Goal: Task Accomplishment & Management: Use online tool/utility

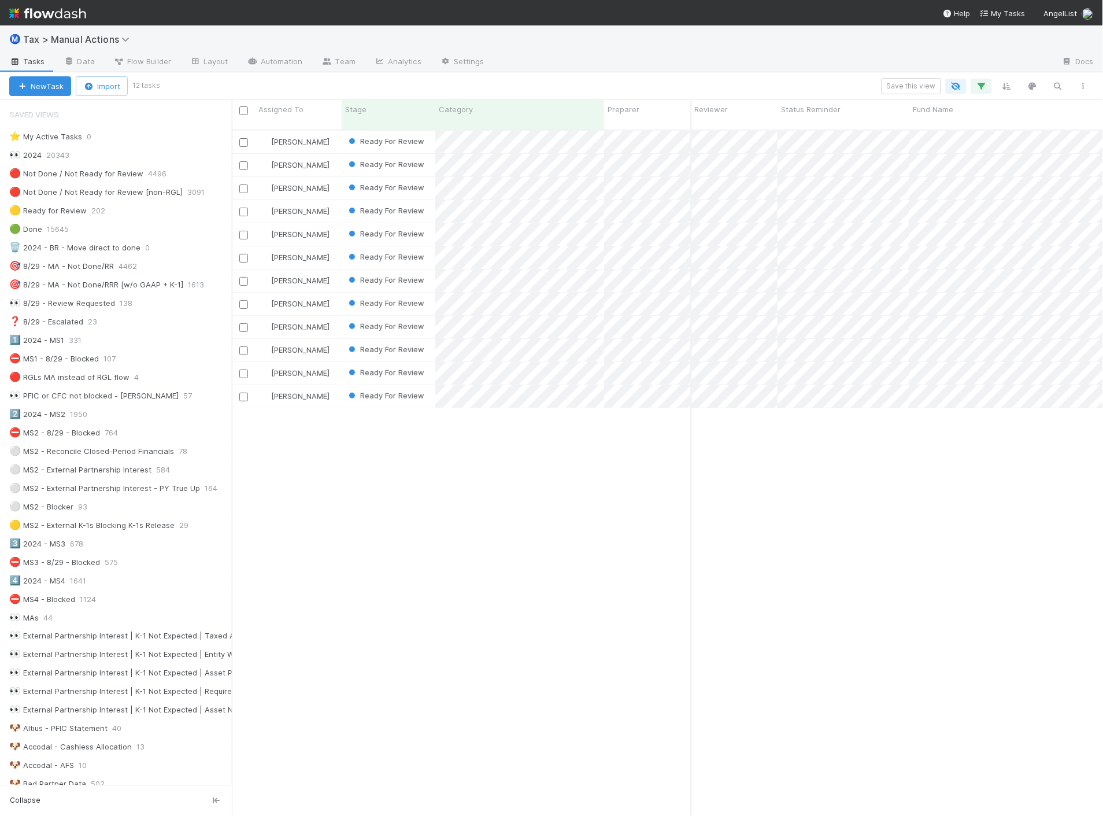
scroll to position [257, 0]
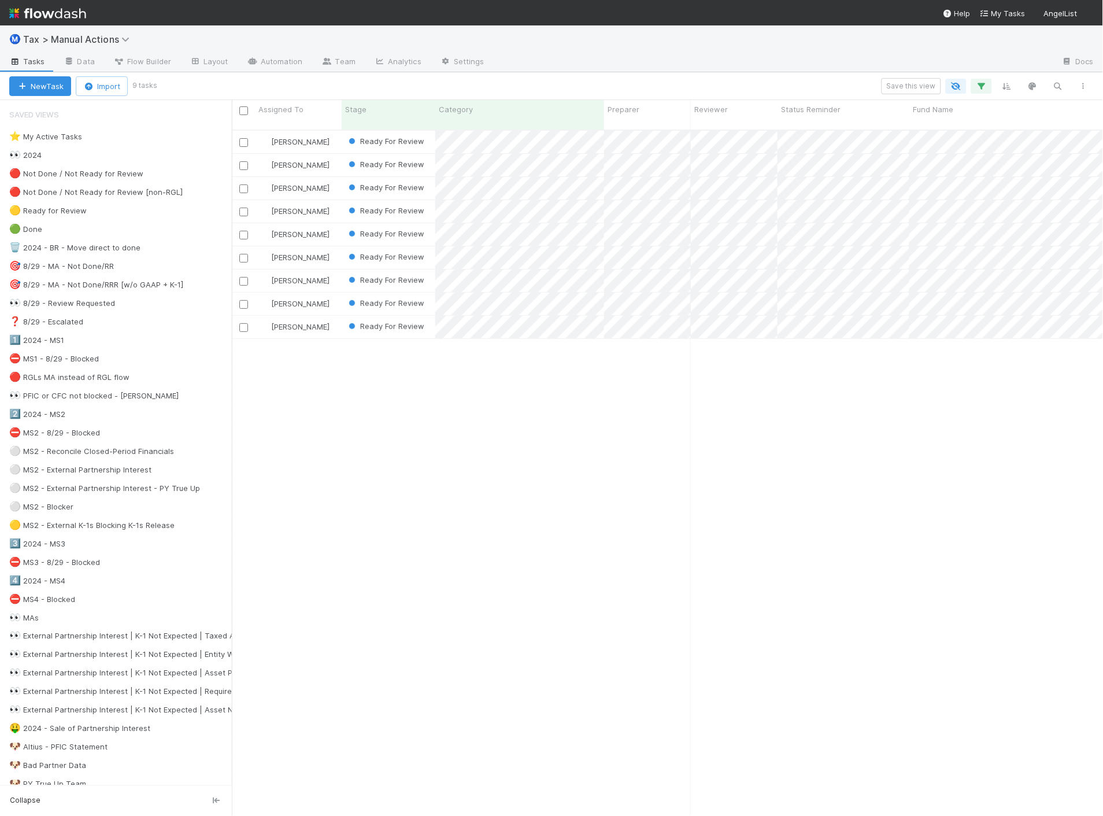
scroll to position [686, 862]
click at [638, 464] on div "Sam Dragul Ready For Review 4/2/25, 1:34:08 AM 8/6/25, 11:05:42 PM 0 0 1 Sam Dr…" at bounding box center [668, 478] width 872 height 695
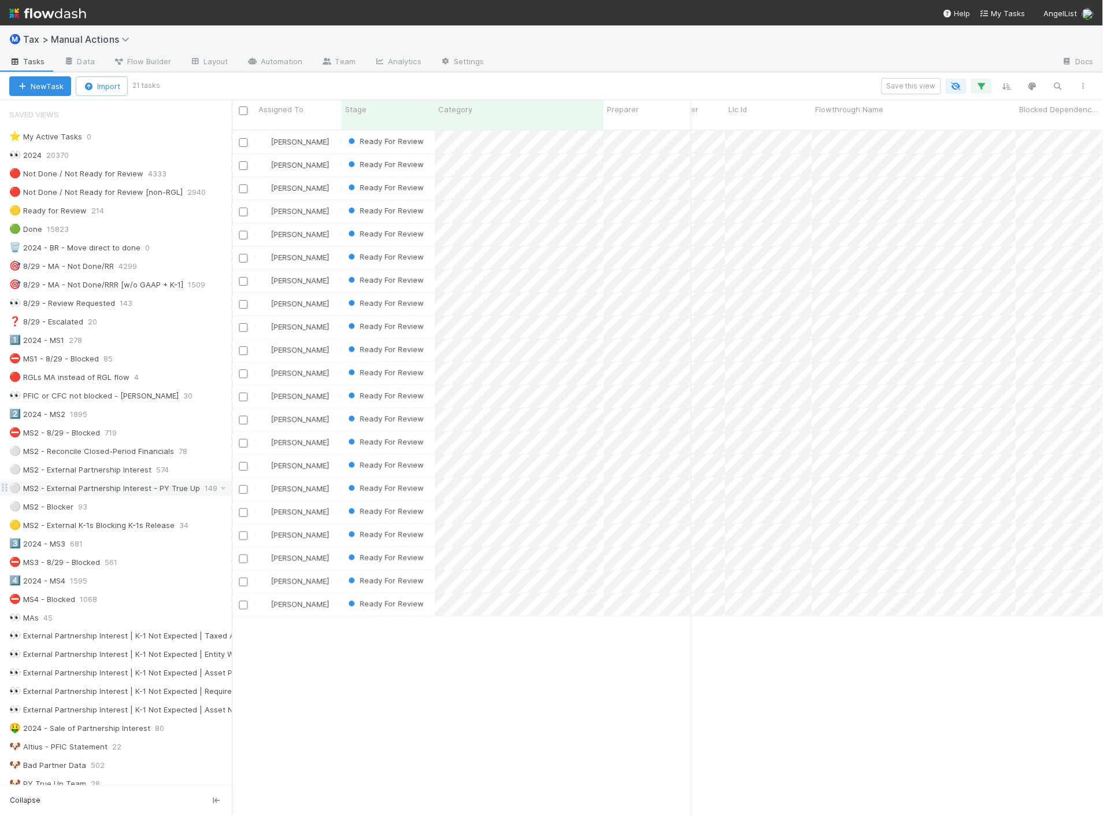
click at [143, 488] on div "⚪ MS2 - External Partnership Interest - PY True Up" at bounding box center [104, 488] width 191 height 14
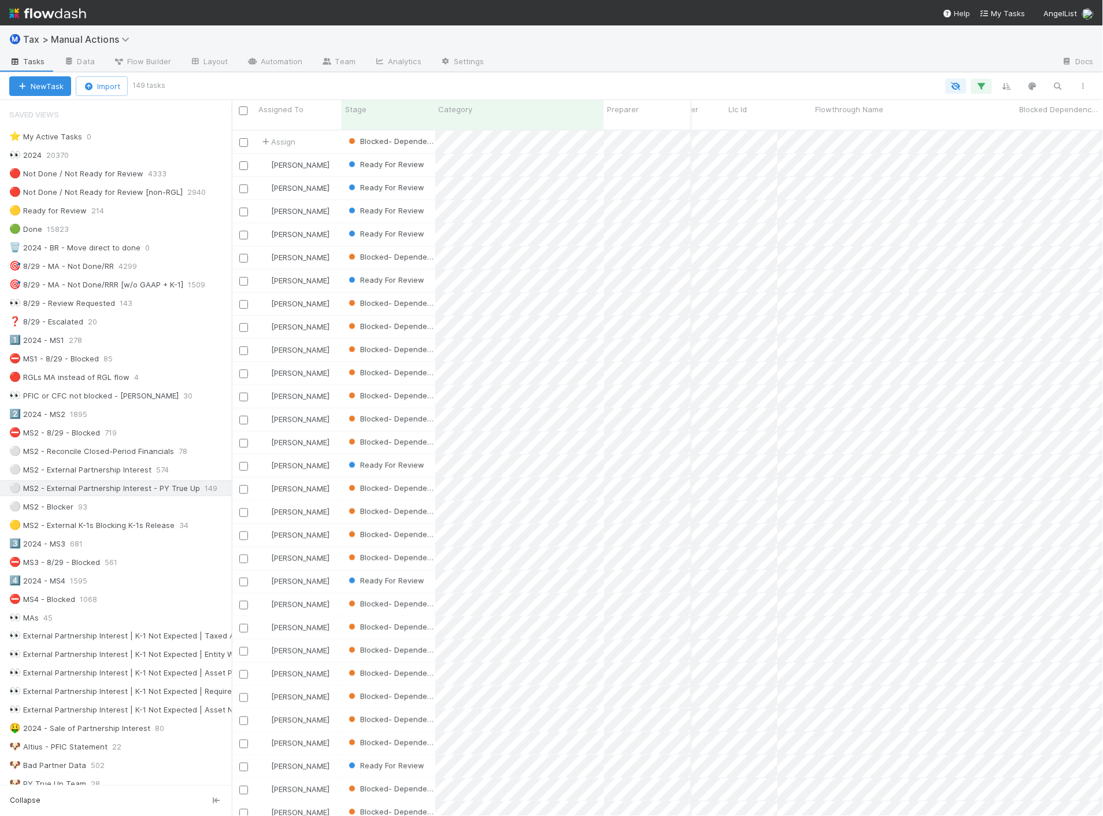
scroll to position [686, 862]
click at [981, 85] on icon "button" at bounding box center [982, 86] width 12 height 10
click at [654, 259] on link "And.." at bounding box center [656, 261] width 36 height 17
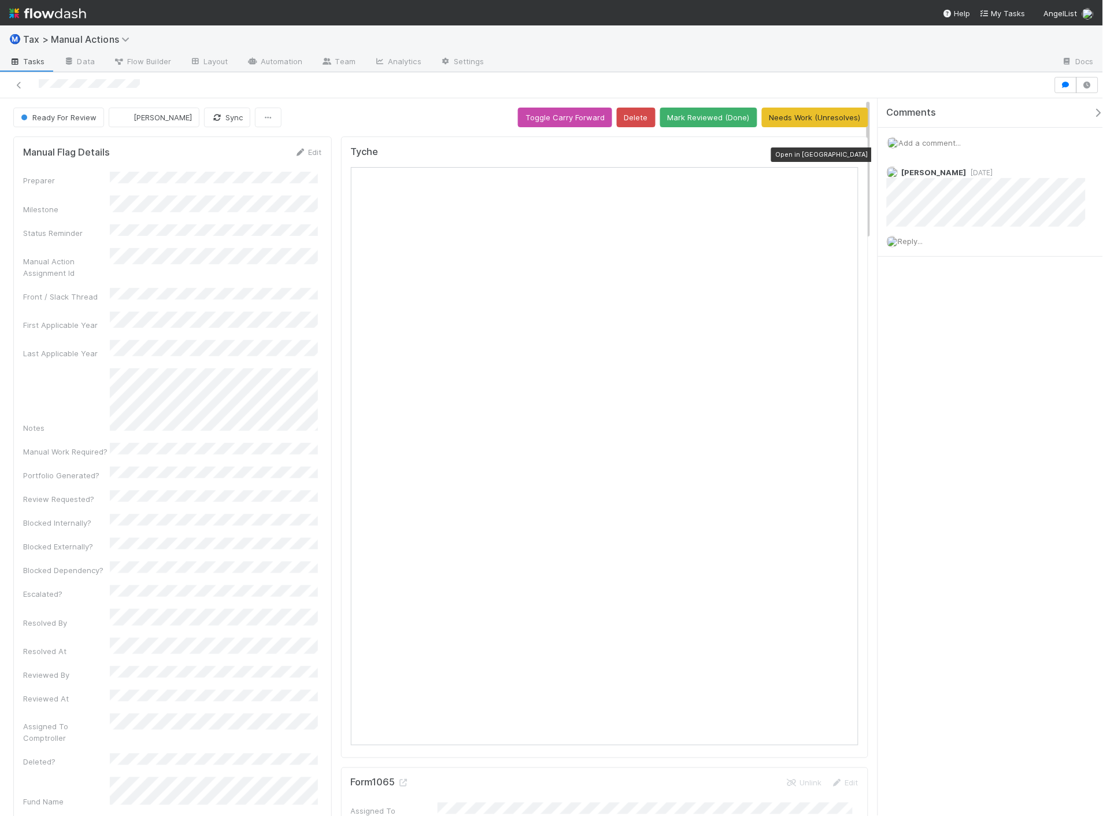
click at [847, 153] on icon at bounding box center [853, 155] width 12 height 8
click at [158, 108] on button "[PERSON_NAME]" at bounding box center [154, 118] width 91 height 20
click at [160, 148] on span "Aana Farooqi you" at bounding box center [163, 146] width 76 height 9
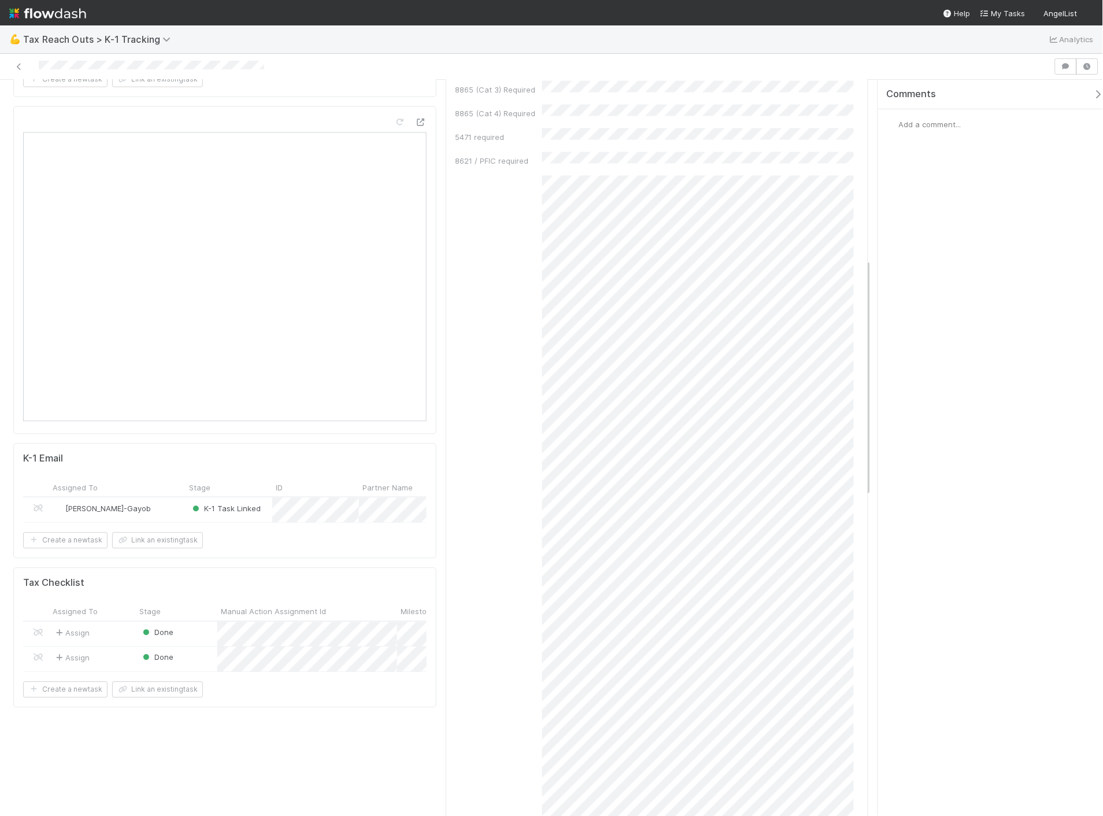
scroll to position [706, 0]
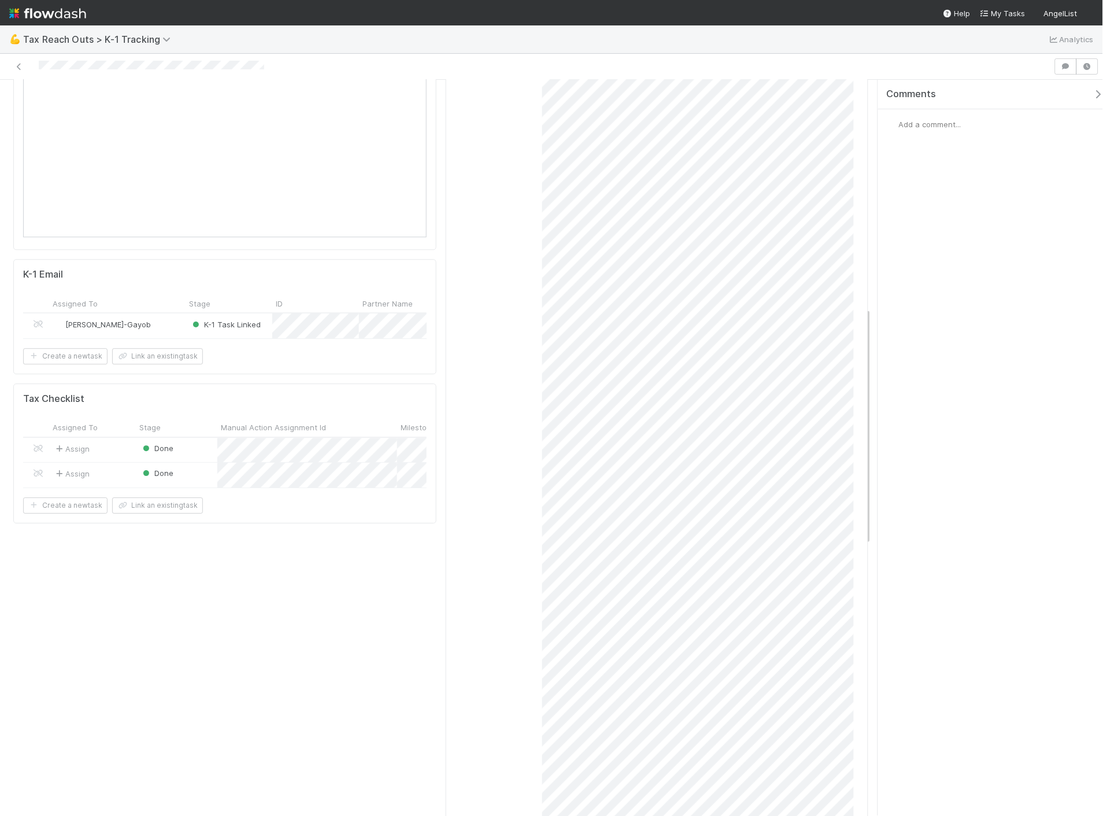
click at [175, 313] on div "Loraine Pati-Gayob" at bounding box center [117, 325] width 136 height 25
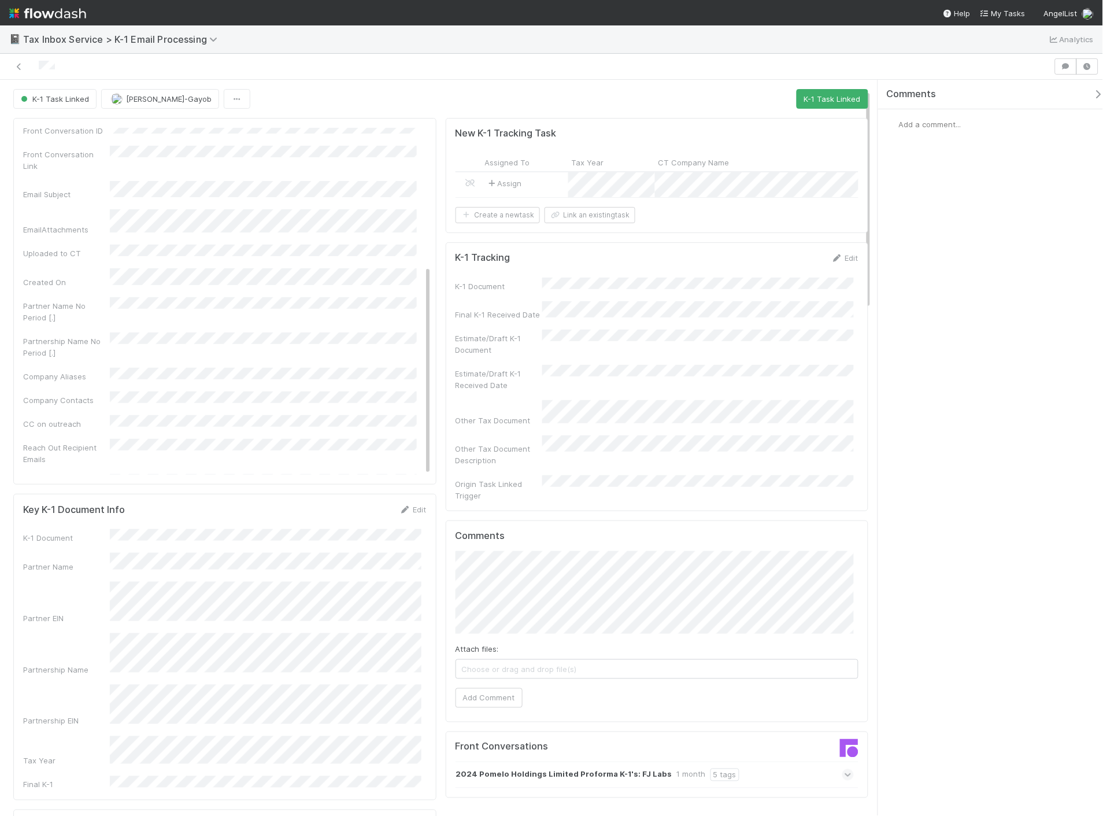
scroll to position [128, 0]
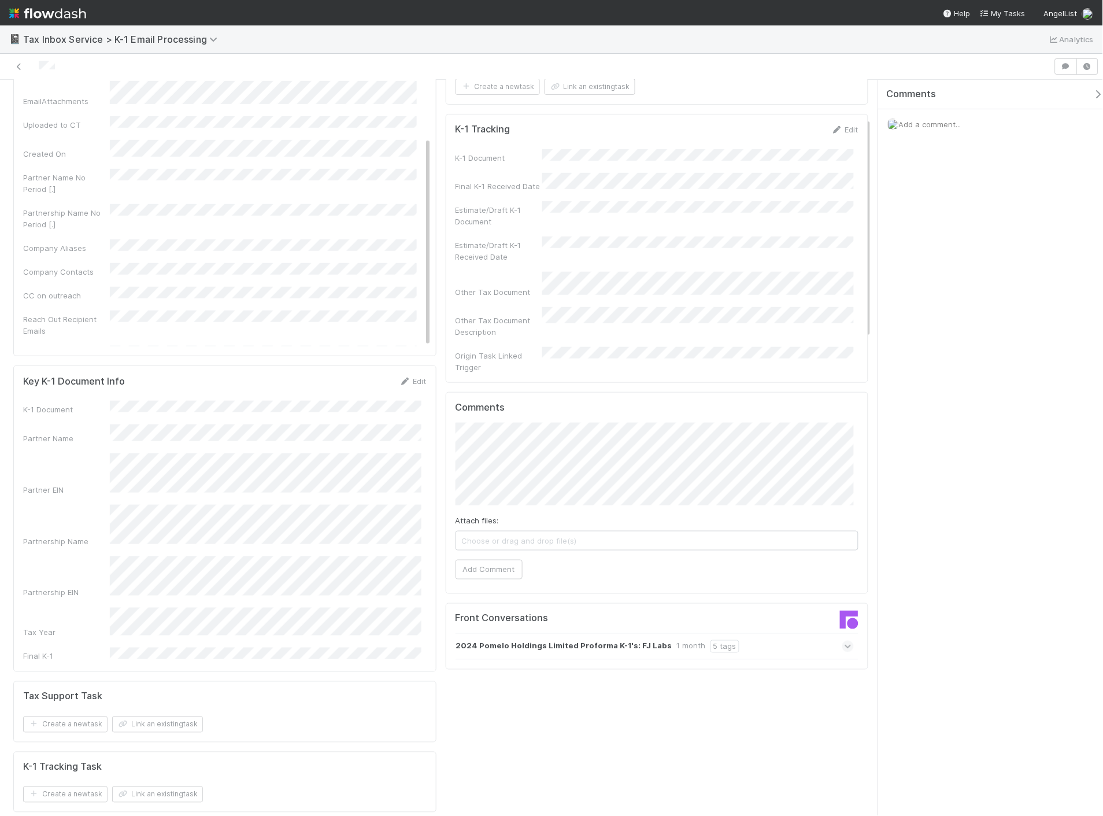
click at [802, 633] on div "2024 Pomelo Holdings Limited Proforma K-1's: FJ Labs 1 month 5 tags" at bounding box center [654, 646] width 399 height 27
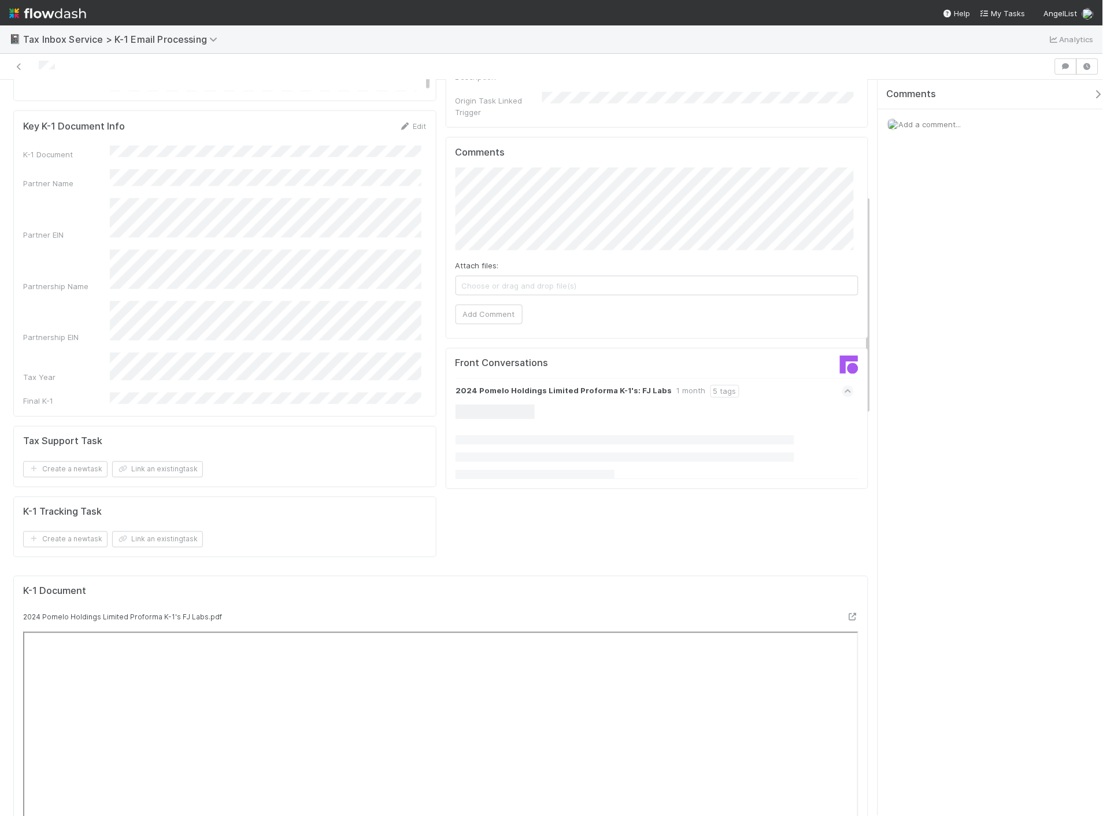
scroll to position [385, 0]
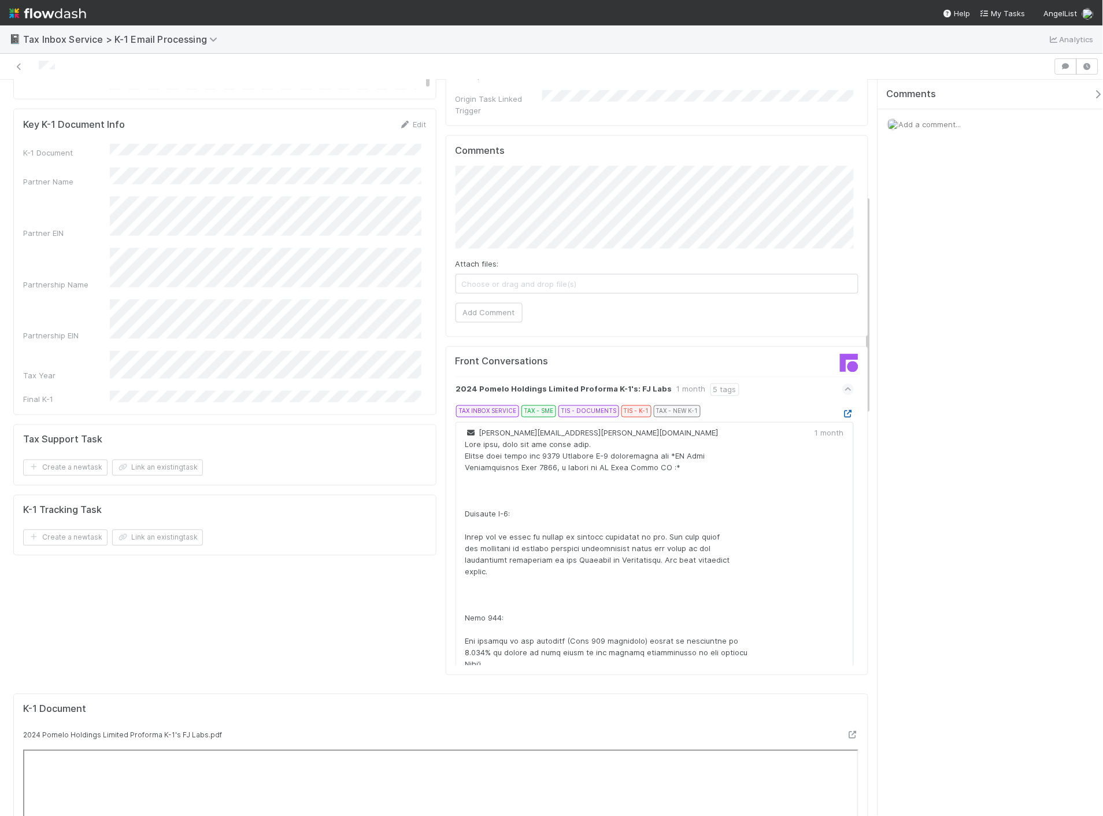
click at [842, 410] on icon at bounding box center [848, 414] width 12 height 8
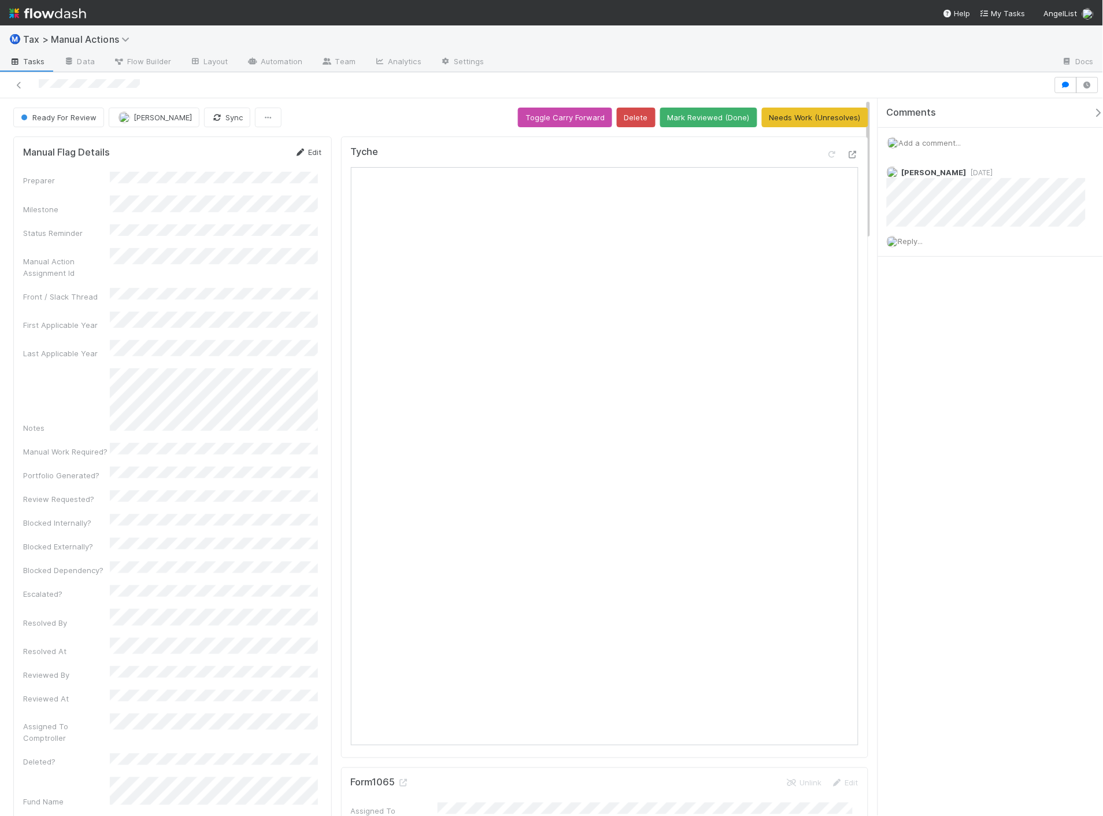
click at [307, 149] on link "Edit" at bounding box center [308, 151] width 27 height 9
click at [262, 156] on button "Save" at bounding box center [260, 156] width 33 height 20
click at [211, 118] on button "Sync" at bounding box center [227, 118] width 46 height 20
click at [714, 111] on button "Mark Reviewed (Done)" at bounding box center [708, 118] width 97 height 20
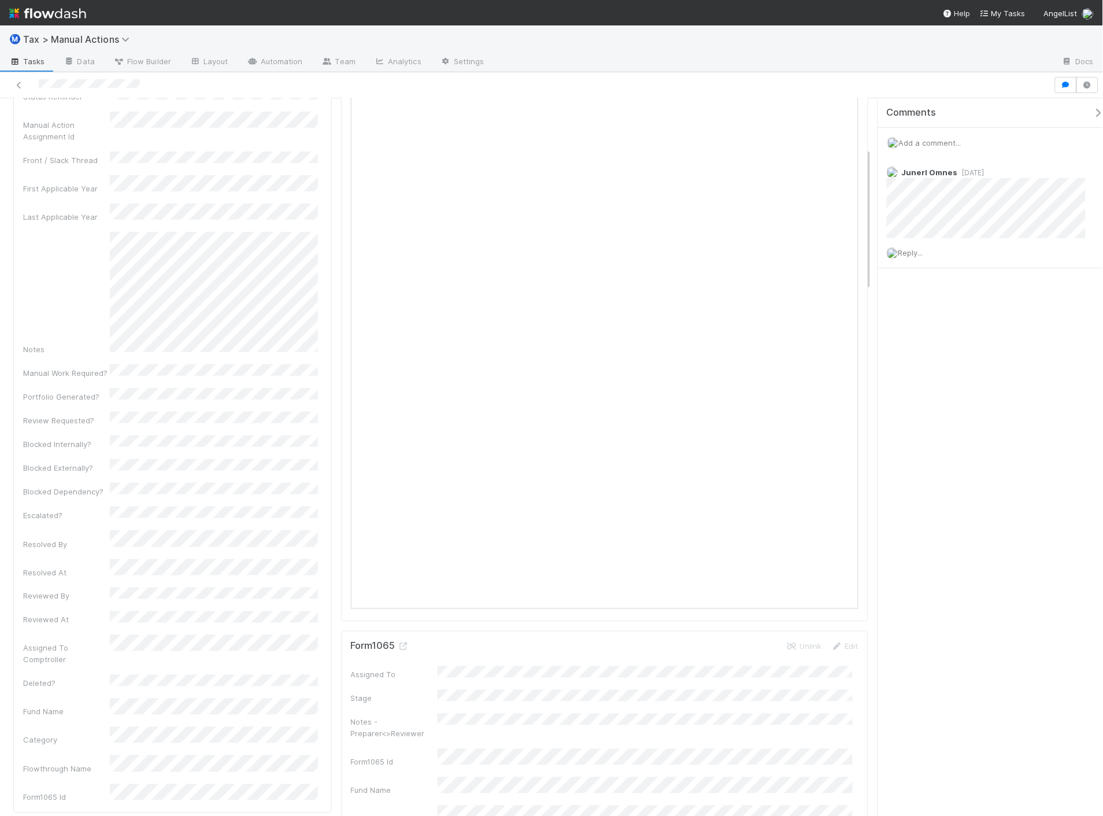
scroll to position [257, 0]
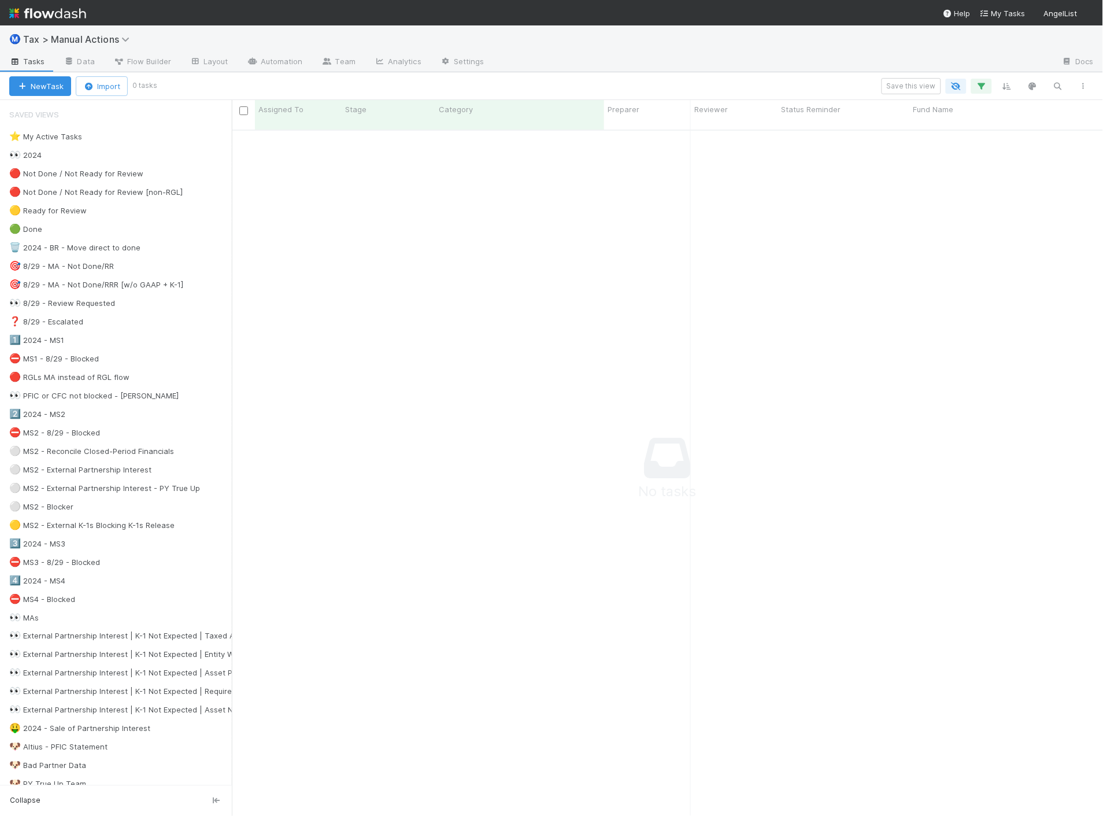
scroll to position [10, 10]
click at [124, 495] on div "⚪ MS2 - External Partnership Interest - PY True Up" at bounding box center [104, 488] width 191 height 14
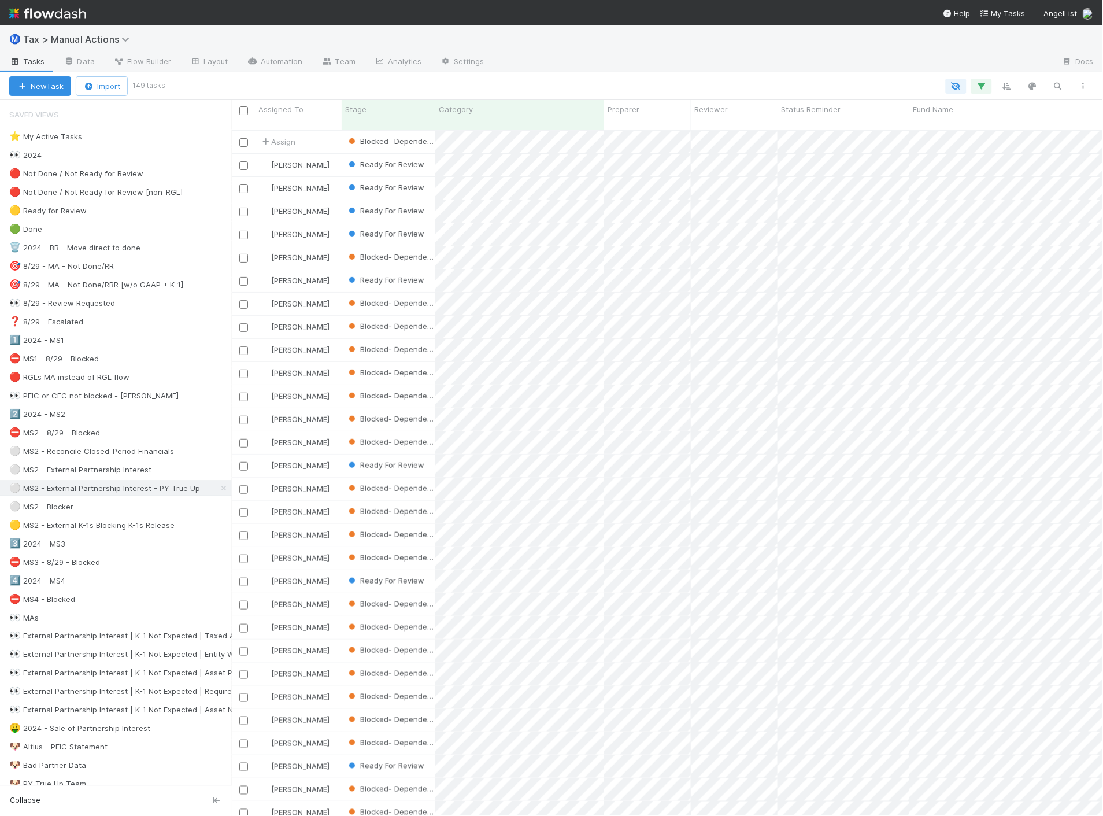
scroll to position [686, 862]
click at [981, 86] on icon "button" at bounding box center [982, 86] width 12 height 10
click at [655, 260] on link "And.." at bounding box center [656, 261] width 36 height 17
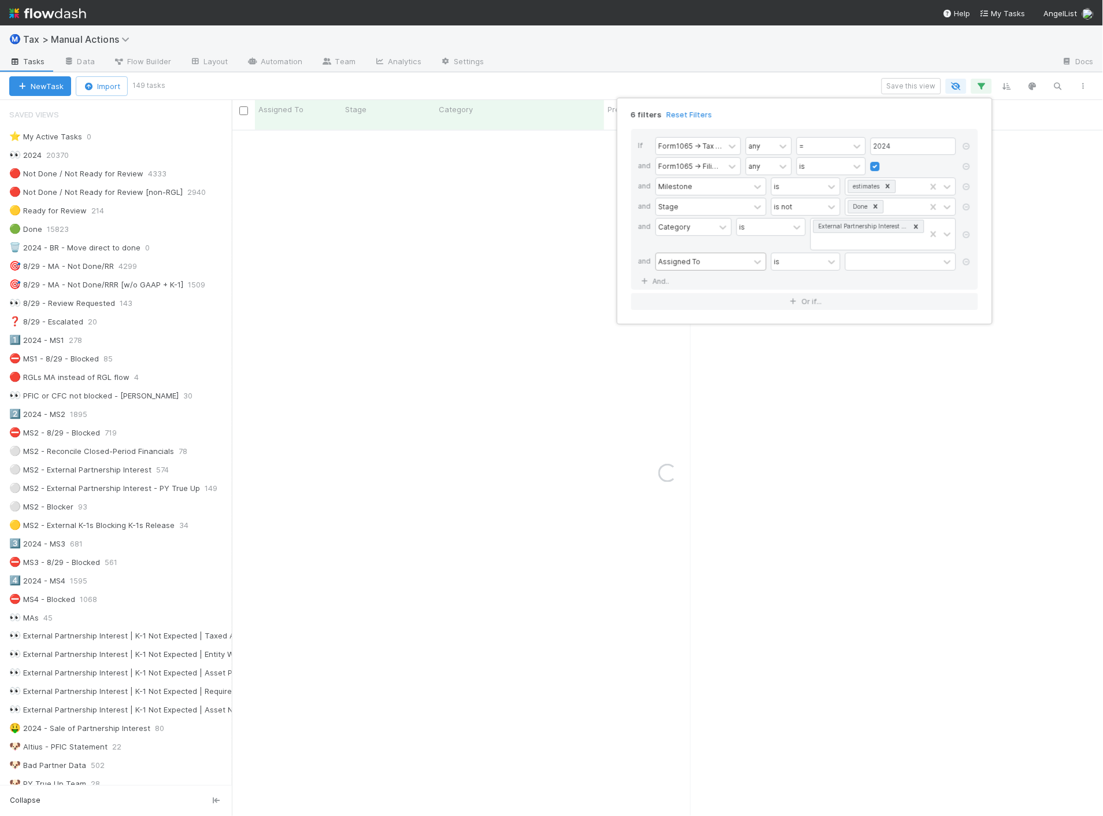
click at [717, 261] on div "Assigned To" at bounding box center [703, 261] width 94 height 17
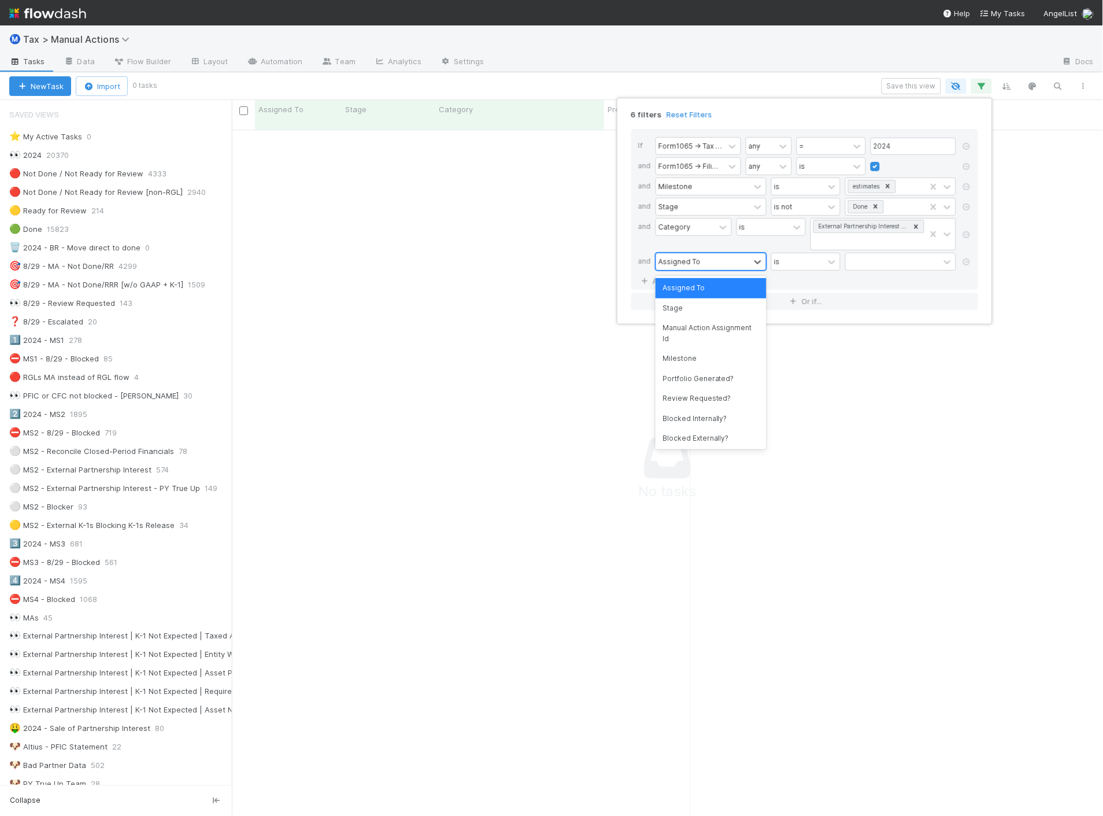
scroll to position [676, 852]
type input "stage"
click at [712, 283] on div "Stage" at bounding box center [710, 288] width 111 height 20
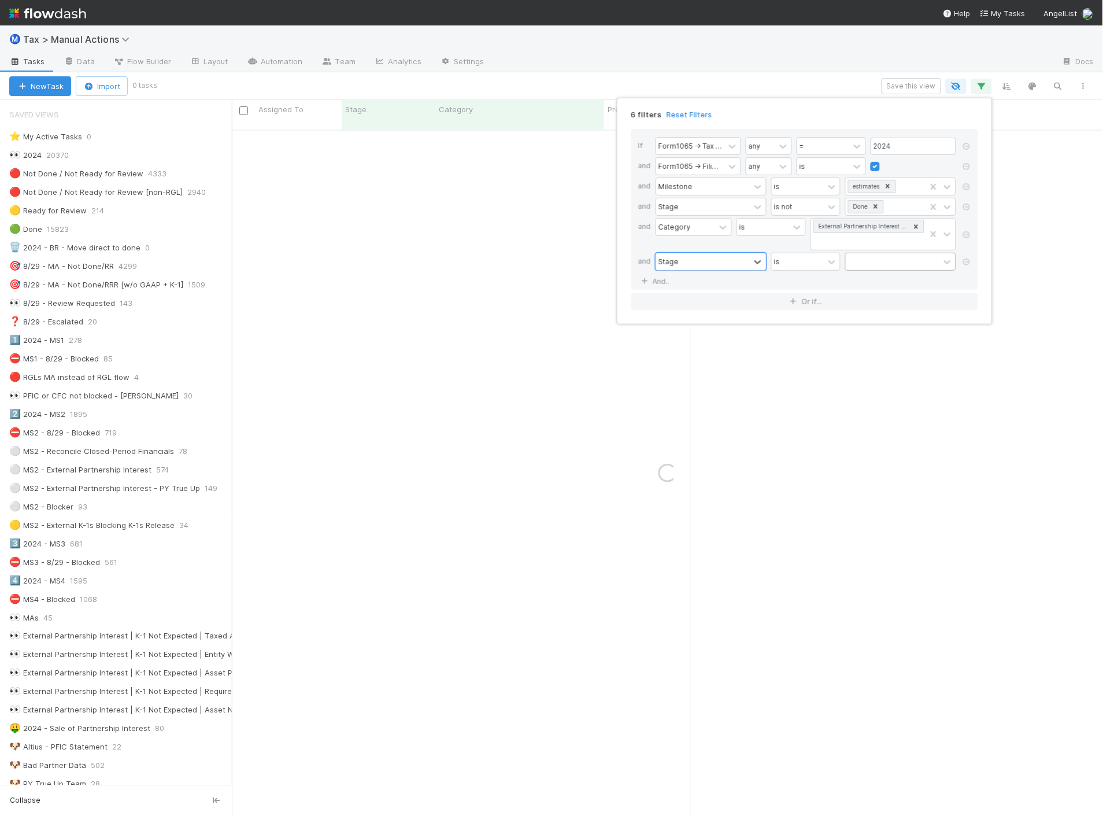
click at [868, 261] on div at bounding box center [893, 261] width 94 height 17
type input "read"
click at [870, 290] on div "Ready For Review" at bounding box center [900, 288] width 111 height 20
click at [759, 56] on div "6 filters Reset Filters If Form1065 -> Tax Year any = 2024 and Form1065 -> Fili…" at bounding box center [551, 408] width 1103 height 816
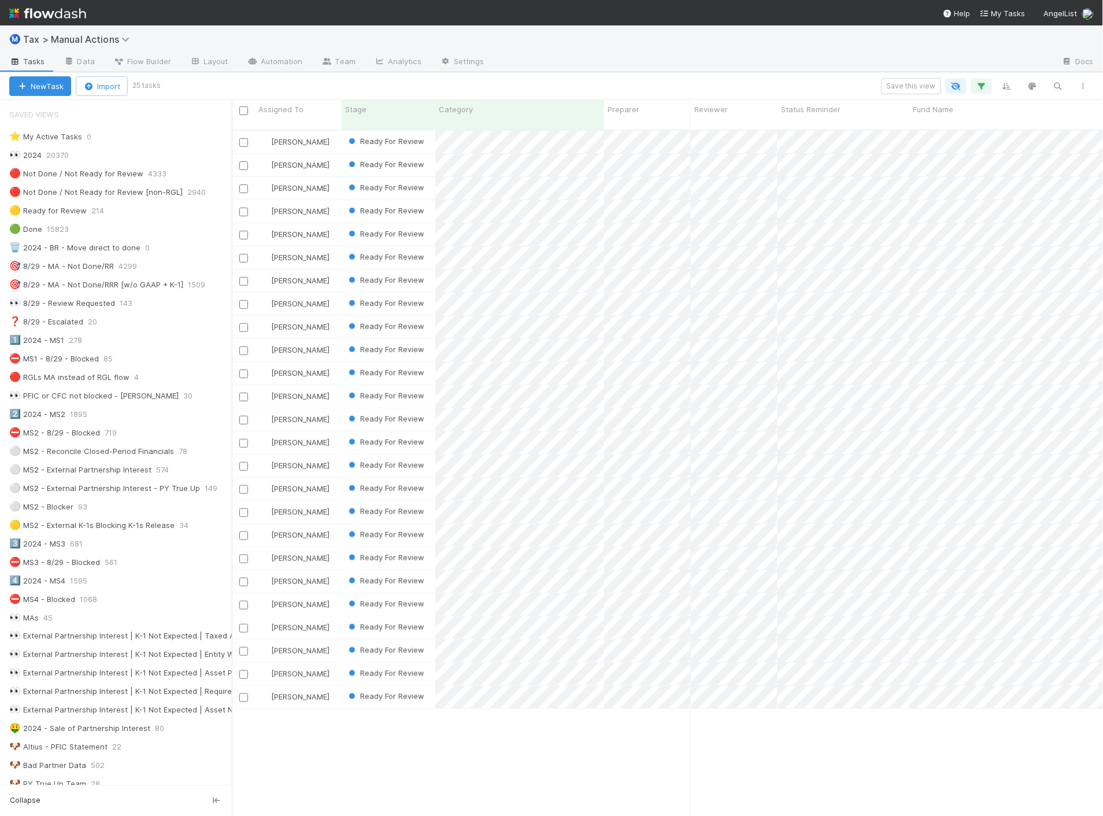
scroll to position [686, 862]
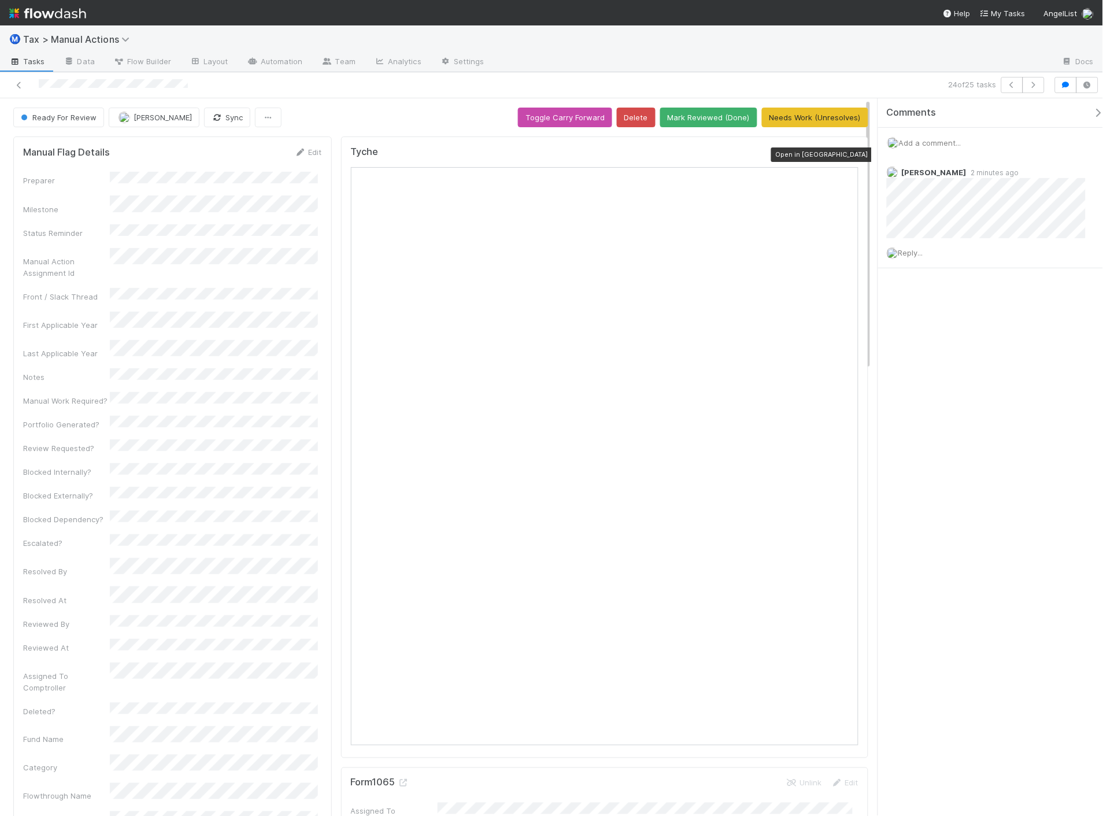
click at [847, 153] on icon at bounding box center [853, 155] width 12 height 8
click at [22, 85] on icon at bounding box center [19, 85] width 12 height 8
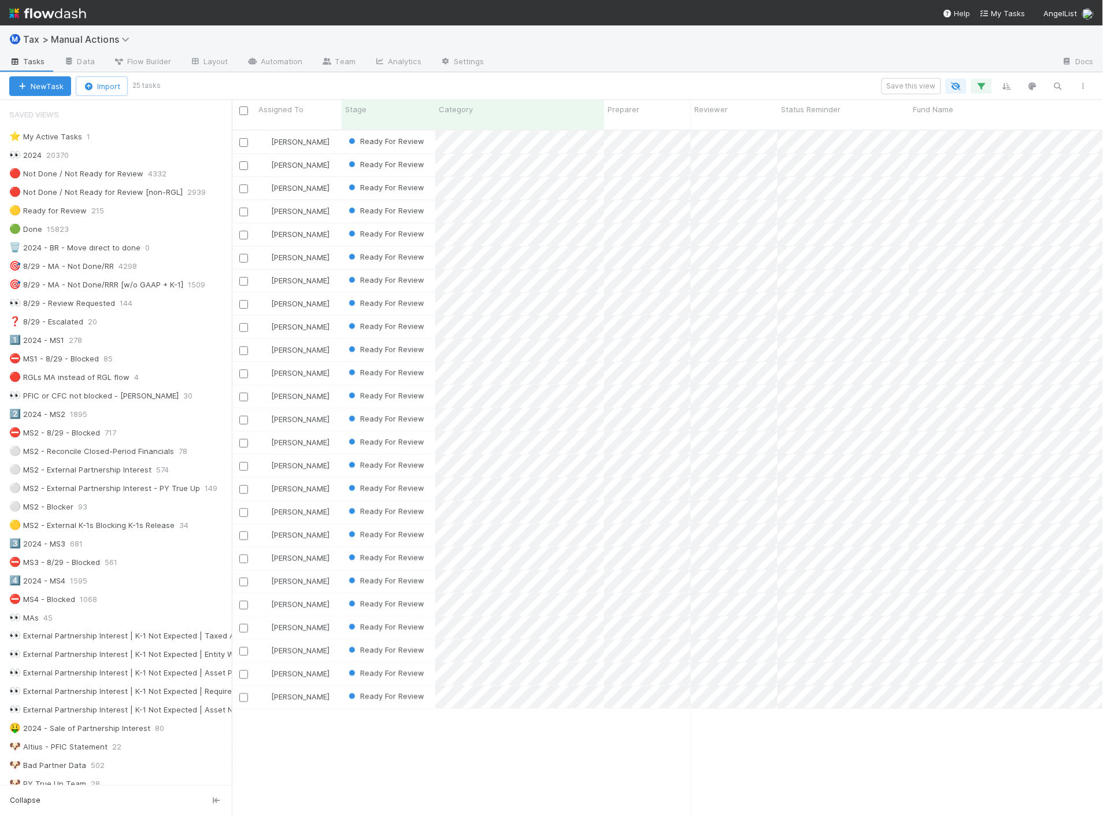
scroll to position [10, 10]
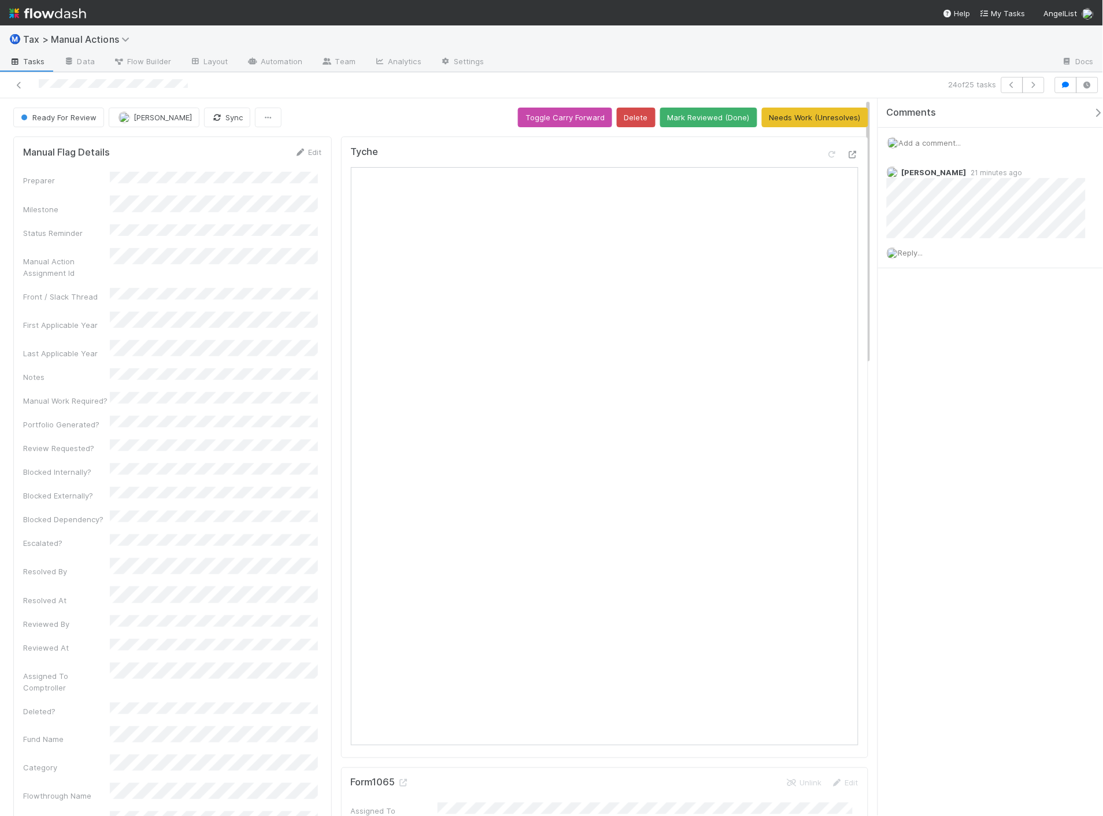
click at [850, 156] on div "Tyche Open in New Tab" at bounding box center [604, 446] width 527 height 621
click at [847, 156] on icon at bounding box center [853, 155] width 12 height 8
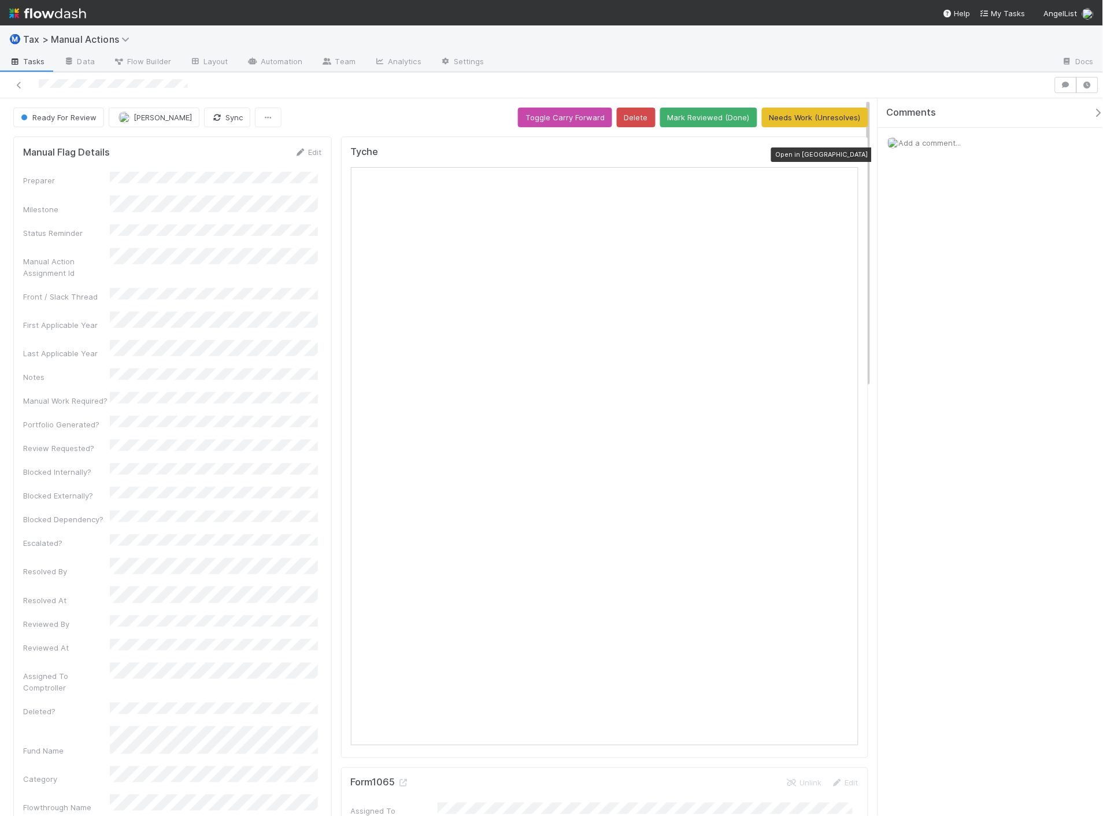
click at [847, 149] on div at bounding box center [853, 155] width 12 height 12
click at [847, 153] on icon at bounding box center [853, 155] width 12 height 8
click at [928, 139] on span "Add a comment..." at bounding box center [930, 142] width 62 height 9
click at [176, 121] on span "[PERSON_NAME]" at bounding box center [163, 117] width 58 height 9
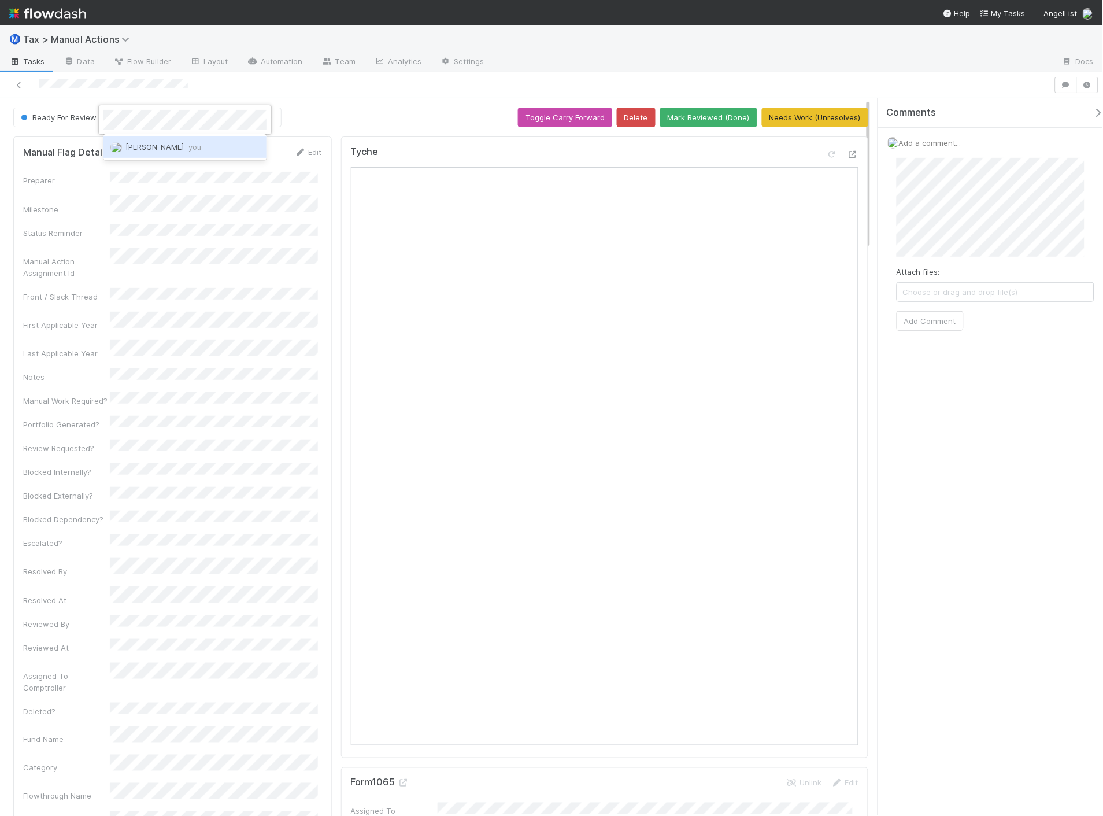
click at [172, 141] on div "Aana Farooqi you" at bounding box center [184, 146] width 163 height 21
click at [968, 222] on button "[PERSON_NAME]" at bounding box center [949, 219] width 87 height 16
click at [946, 318] on button "Add Comment" at bounding box center [929, 321] width 67 height 20
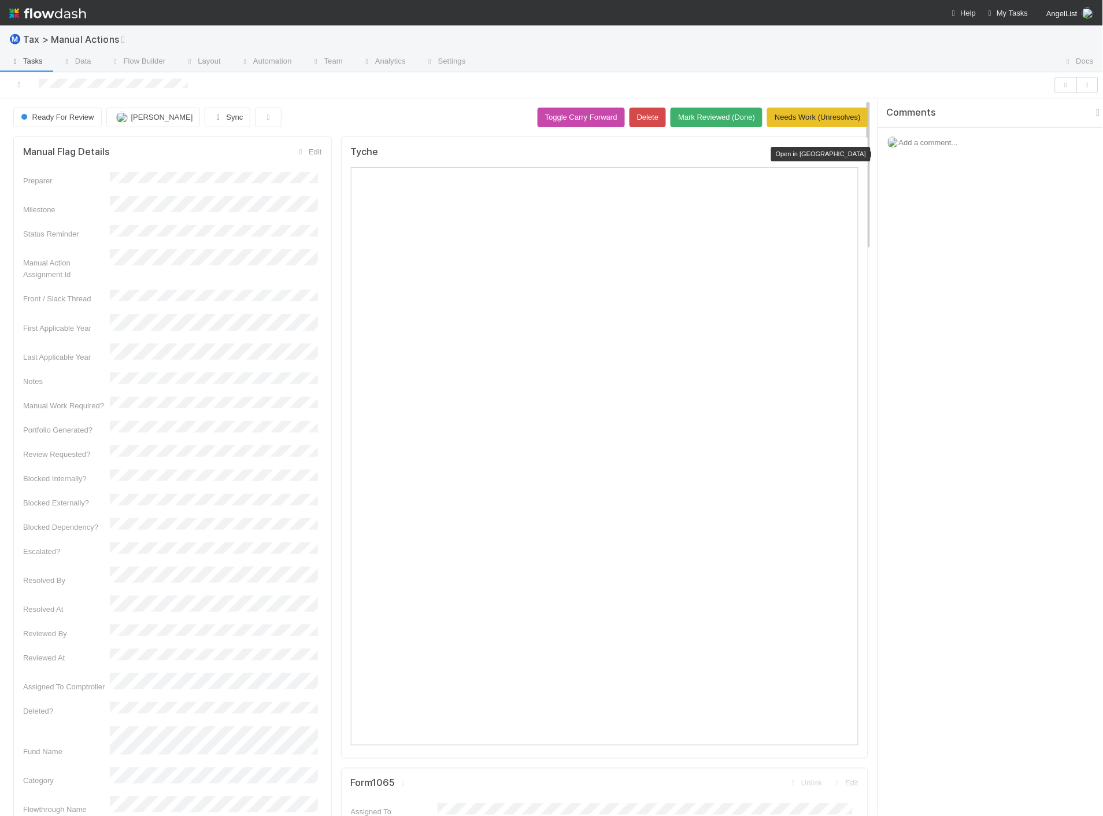
click at [847, 154] on icon at bounding box center [853, 154] width 12 height 8
